Goal: Understand process/instructions: Learn about a topic

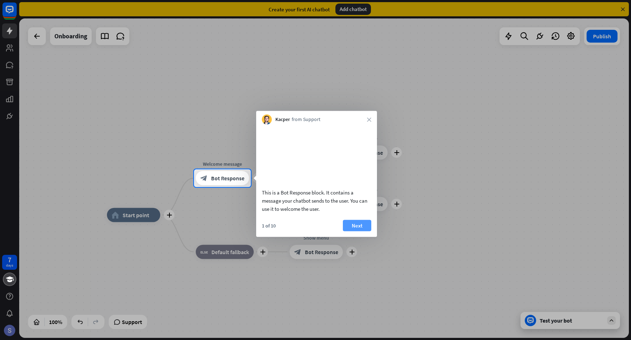
click at [359, 231] on button "Next" at bounding box center [357, 225] width 28 height 11
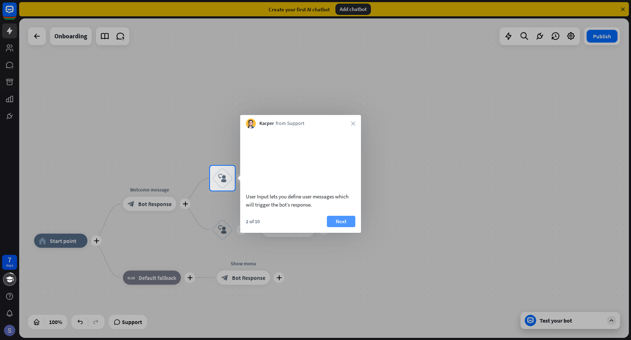
click at [346, 227] on button "Next" at bounding box center [341, 221] width 28 height 11
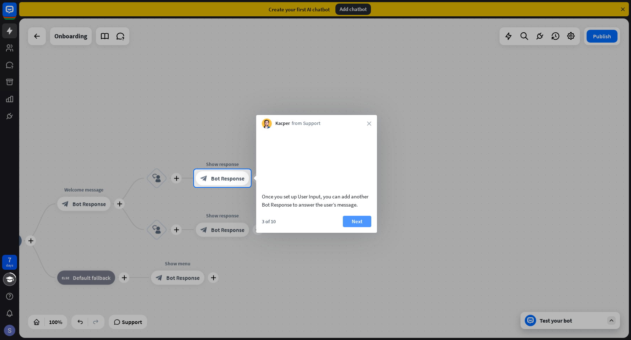
click at [348, 227] on button "Next" at bounding box center [357, 221] width 28 height 11
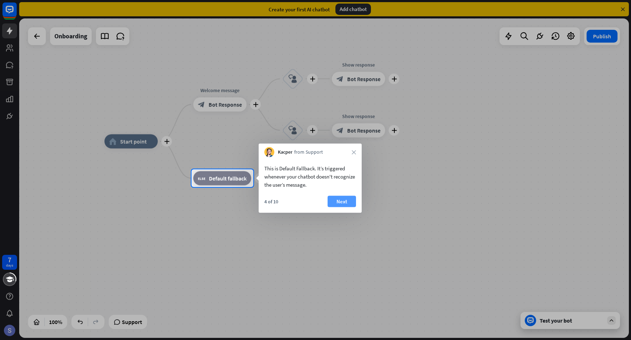
click at [346, 202] on button "Next" at bounding box center [341, 201] width 28 height 11
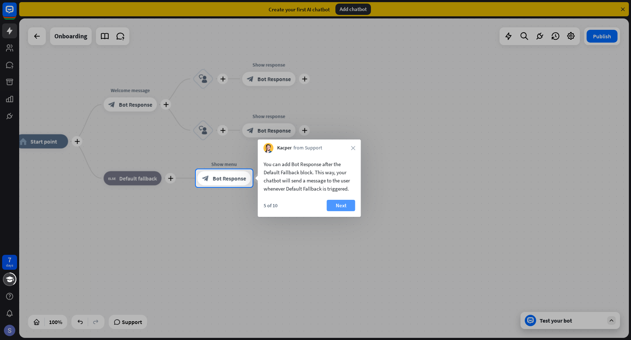
click at [349, 202] on button "Next" at bounding box center [341, 205] width 28 height 11
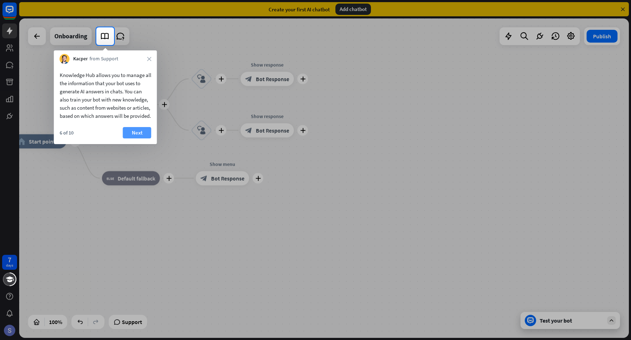
click at [142, 139] on button "Next" at bounding box center [137, 132] width 28 height 11
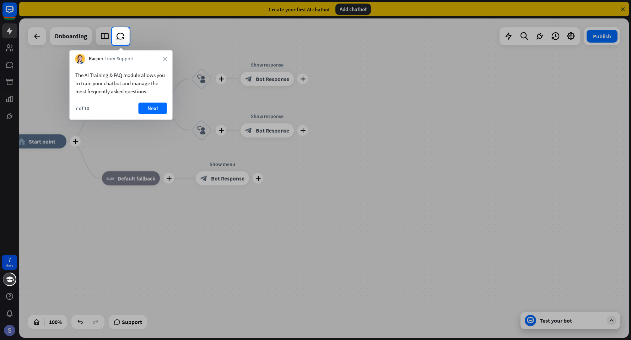
click at [142, 140] on div at bounding box center [315, 192] width 631 height 295
click at [148, 111] on button "Next" at bounding box center [153, 108] width 28 height 11
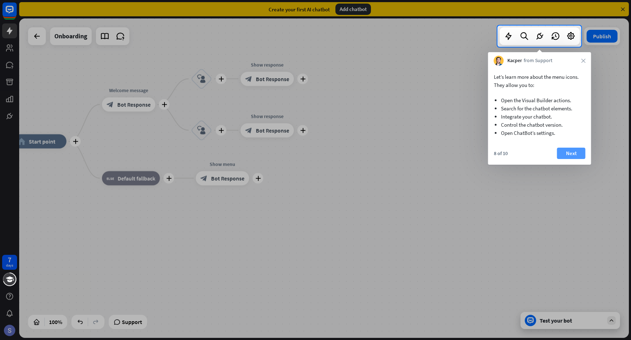
click at [578, 155] on button "Next" at bounding box center [571, 153] width 28 height 11
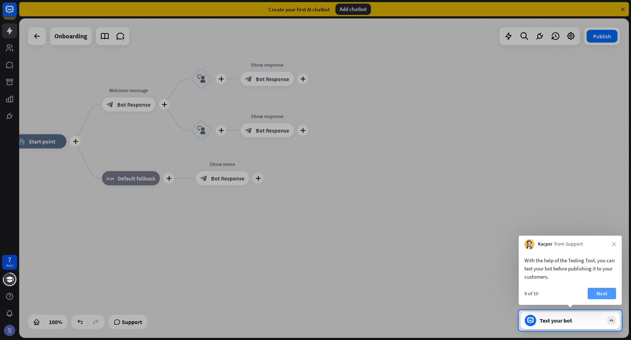
click at [602, 292] on button "Next" at bounding box center [601, 293] width 28 height 11
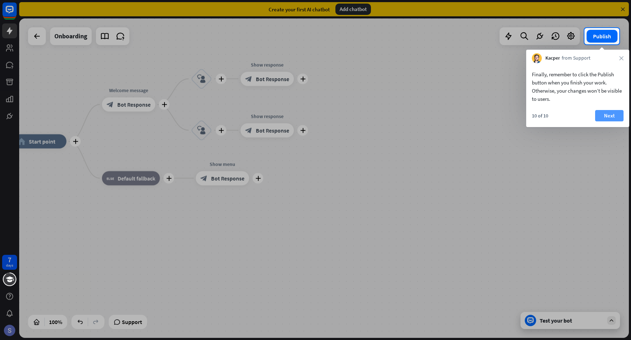
click at [610, 116] on button "Next" at bounding box center [609, 115] width 28 height 11
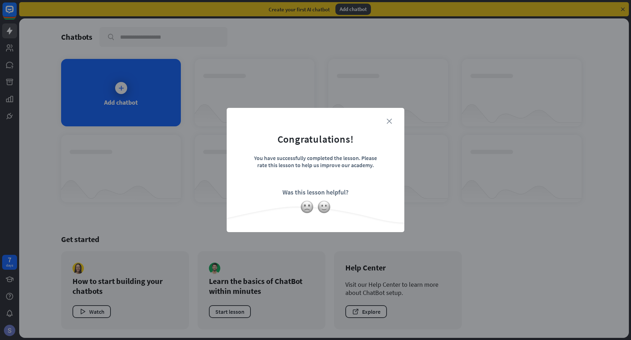
click at [389, 120] on icon "close" at bounding box center [388, 121] width 5 height 5
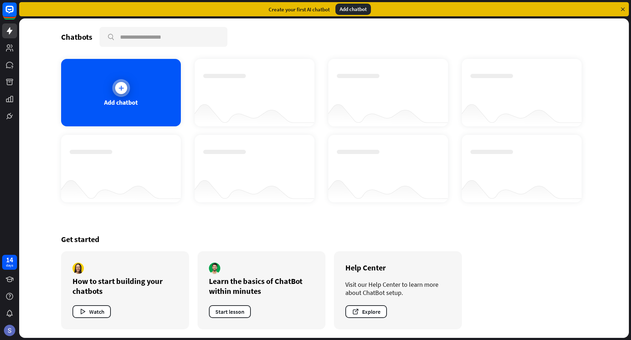
click at [124, 91] on icon at bounding box center [121, 88] width 7 height 7
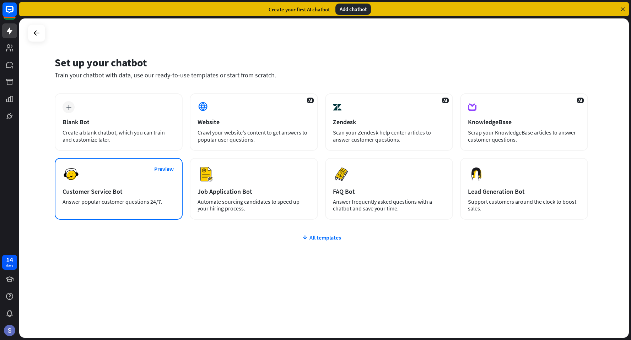
click at [114, 190] on div "Customer Service Bot" at bounding box center [119, 192] width 112 height 8
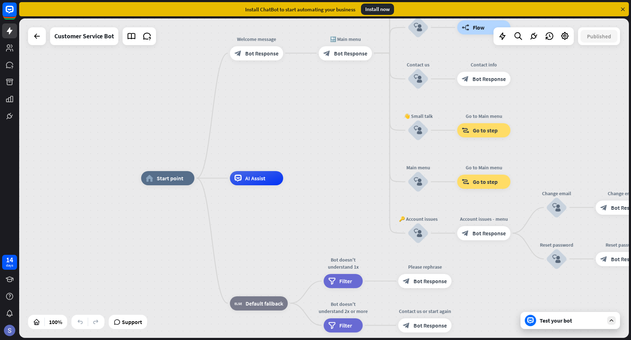
click at [379, 11] on div "Install now" at bounding box center [377, 9] width 33 height 11
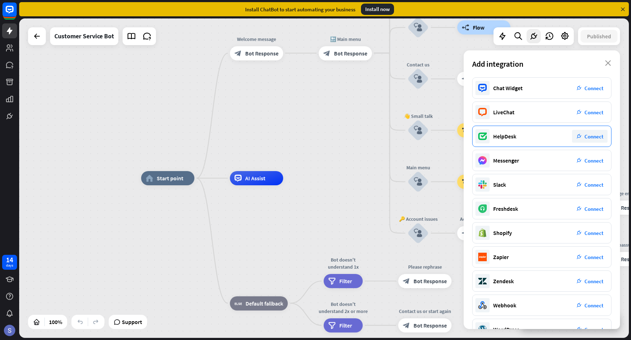
scroll to position [20, 0]
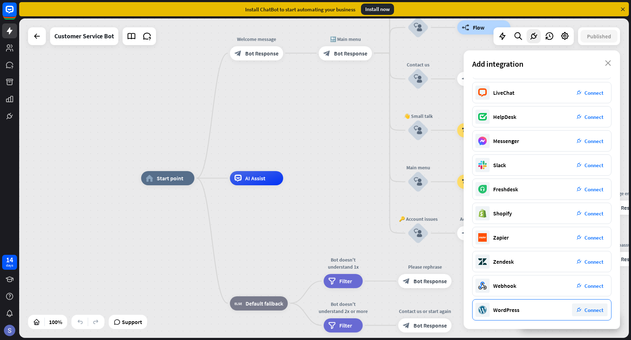
click at [590, 310] on span "Connect" at bounding box center [593, 310] width 19 height 7
